Goal: Communication & Community: Connect with others

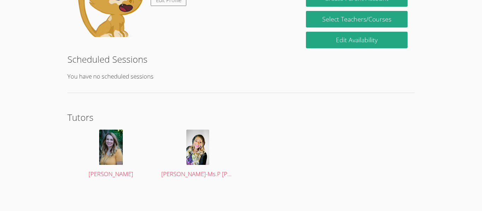
scroll to position [148, 0]
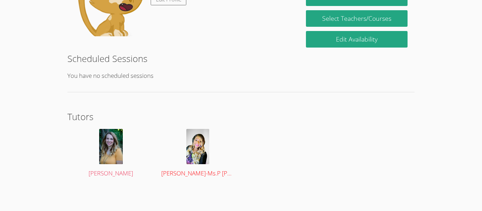
click at [180, 154] on div at bounding box center [197, 146] width 73 height 35
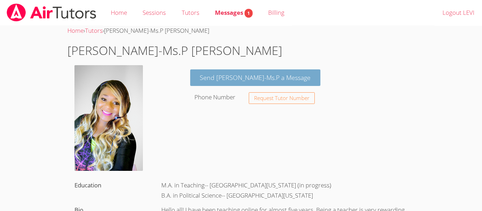
click at [258, 74] on link "Send [PERSON_NAME]-Ms.P a Message" at bounding box center [255, 77] width 131 height 17
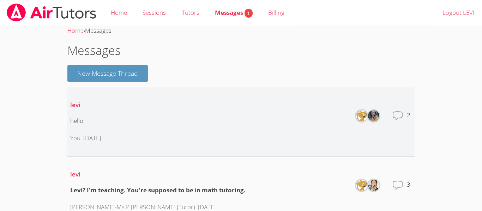
click at [372, 118] on img at bounding box center [373, 115] width 11 height 11
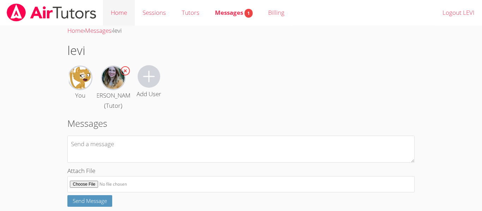
click at [125, 16] on link "Home" at bounding box center [119, 13] width 32 height 26
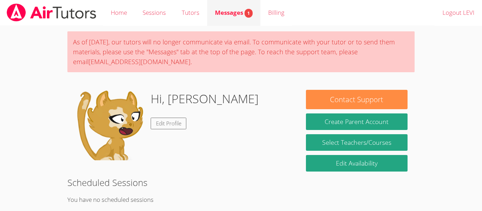
click at [242, 8] on div "Messages 1" at bounding box center [234, 13] width 38 height 10
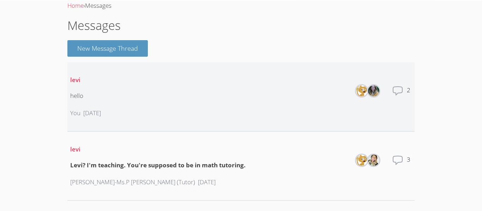
scroll to position [26, 0]
